Goal: Navigation & Orientation: Find specific page/section

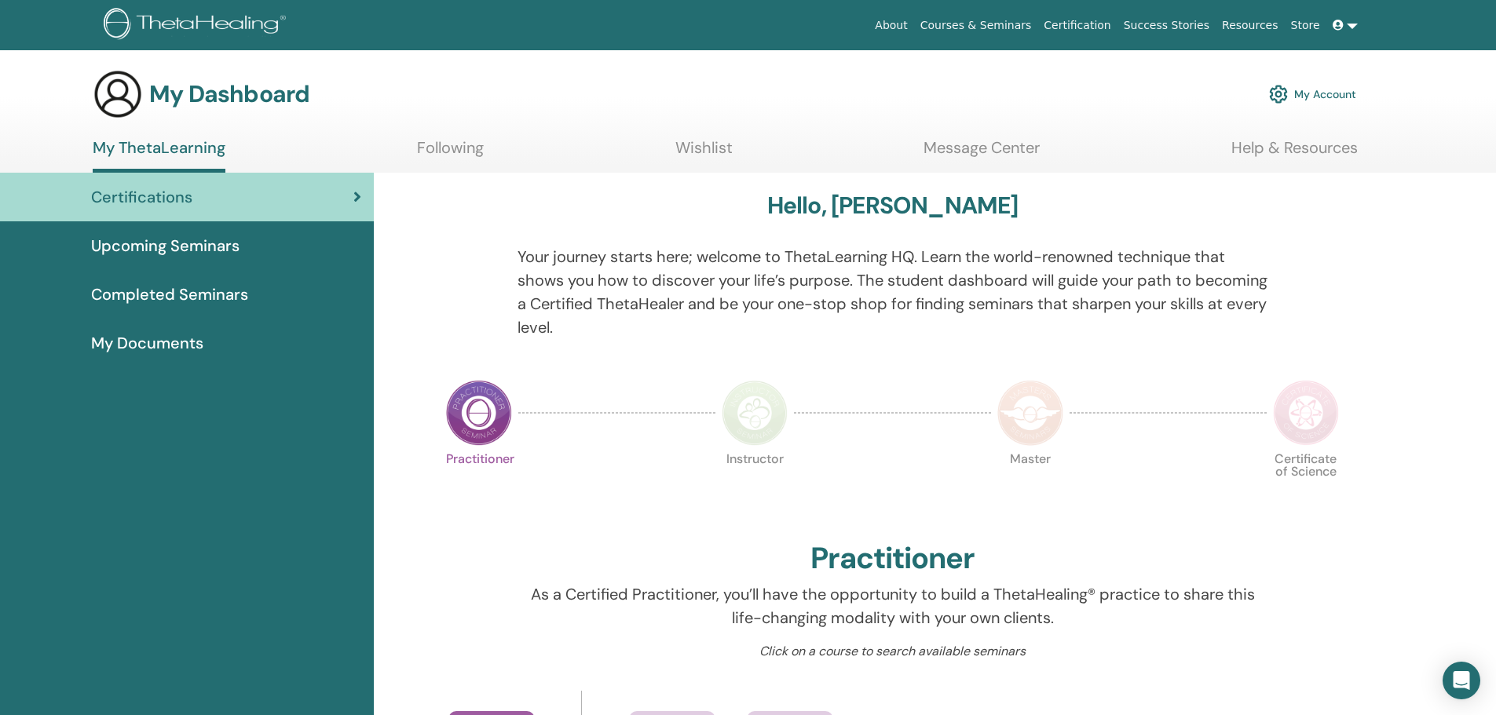
click at [144, 342] on span "My Documents" at bounding box center [147, 343] width 112 height 24
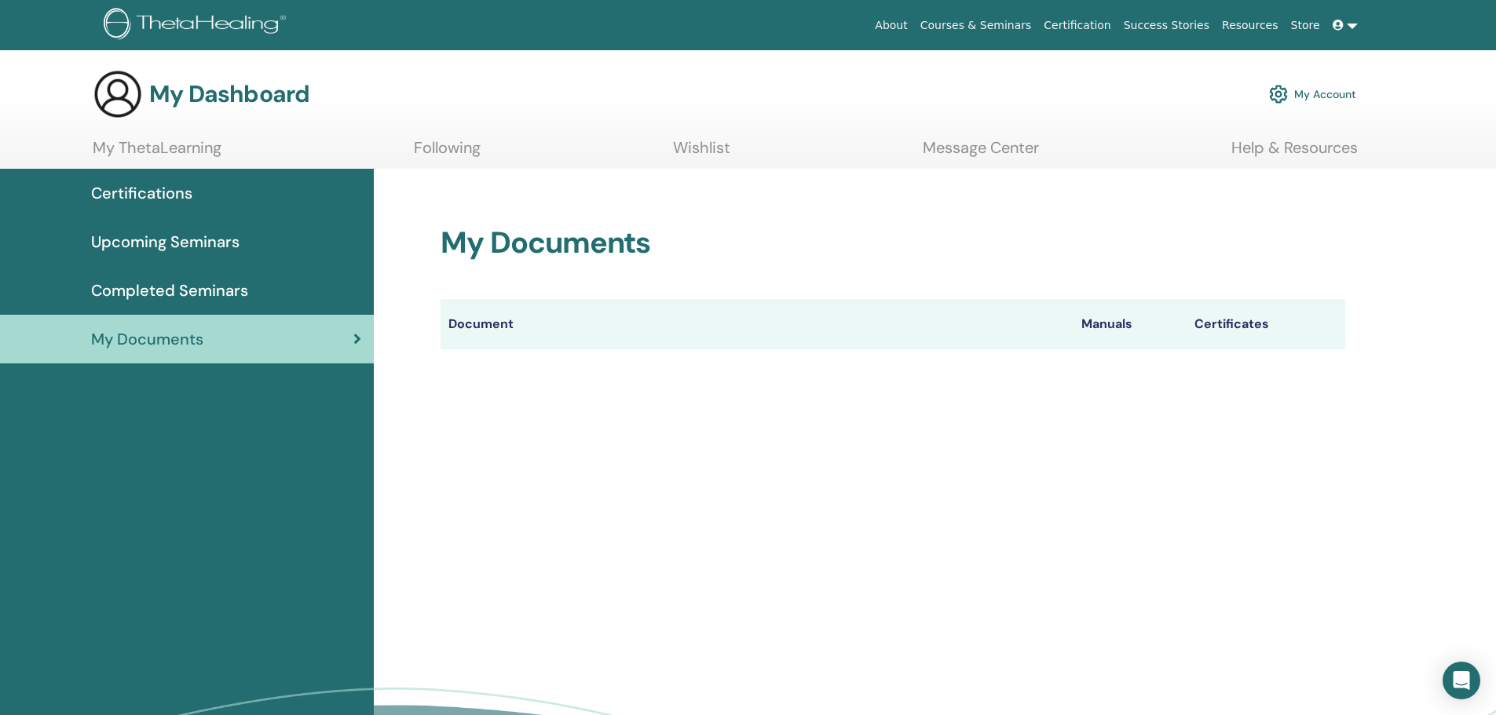
click at [180, 235] on span "Upcoming Seminars" at bounding box center [165, 242] width 148 height 24
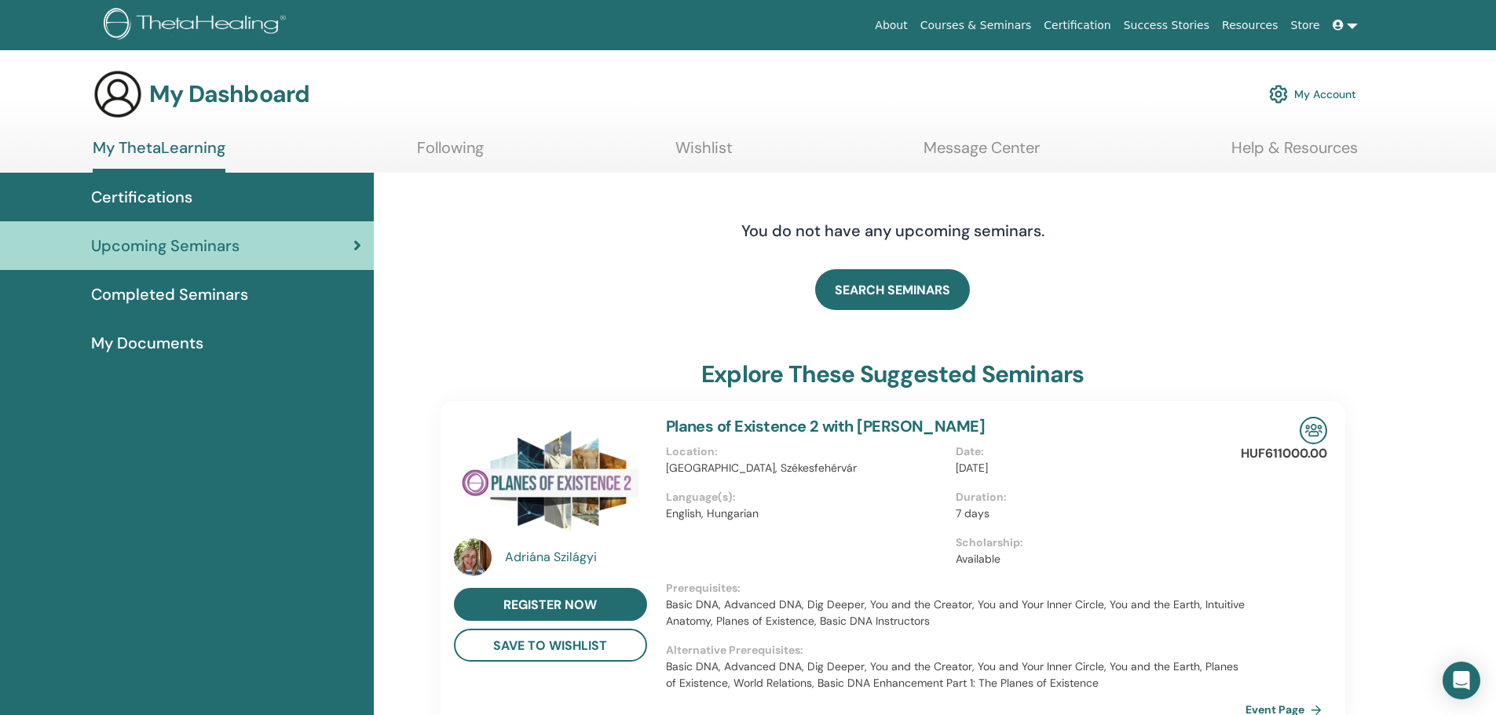
click at [1009, 24] on link "Courses & Seminars" at bounding box center [976, 25] width 124 height 29
